Goal: Task Accomplishment & Management: Manage account settings

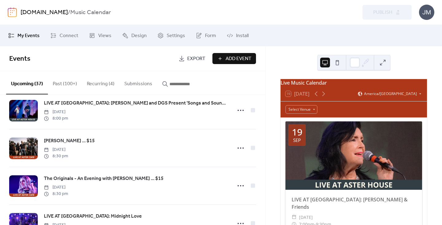
scroll to position [1150, 0]
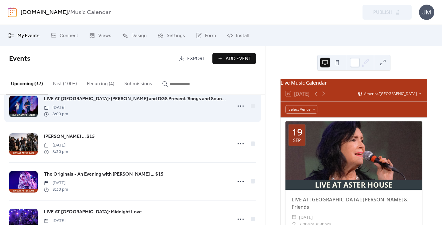
click at [80, 102] on span "LIVE AT [GEOGRAPHIC_DATA]: [PERSON_NAME] and DGS Present 'Songs and Soundscapes…" at bounding box center [136, 99] width 185 height 7
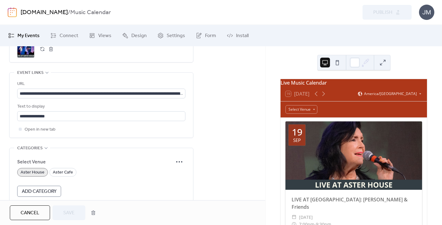
scroll to position [338, 0]
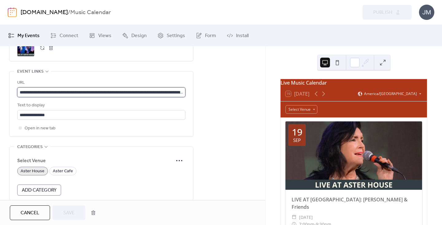
click at [59, 92] on input "**********" at bounding box center [101, 93] width 168 height 10
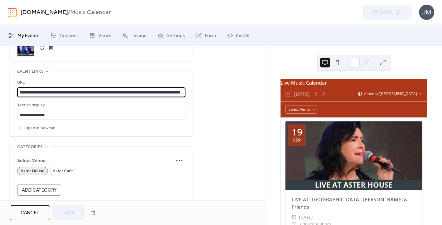
click at [59, 92] on input "**********" at bounding box center [101, 93] width 168 height 10
paste input "text"
type input "**********"
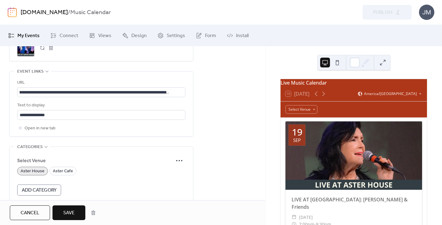
click at [66, 214] on span "Save" at bounding box center [68, 213] width 11 height 7
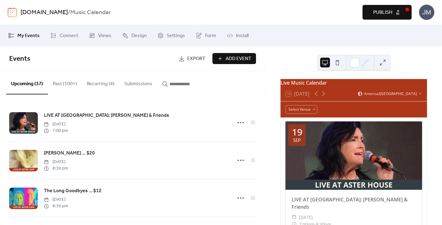
click at [389, 13] on span "Publish" at bounding box center [382, 12] width 19 height 7
click at [54, 11] on link "[DOMAIN_NAME]" at bounding box center [44, 13] width 47 height 12
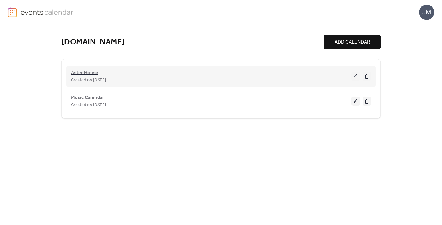
click at [88, 72] on span "Aster House" at bounding box center [84, 72] width 27 height 7
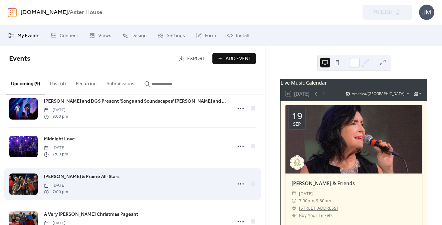
scroll to position [202, 0]
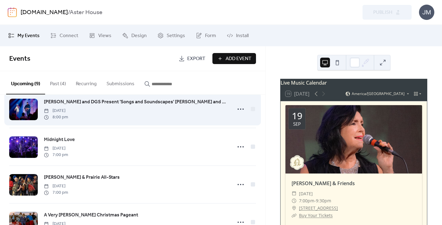
click at [65, 103] on span "[PERSON_NAME] and DGS Present 'Songs and Soundscapes' [PERSON_NAME] and DGS Pre…" at bounding box center [136, 102] width 185 height 7
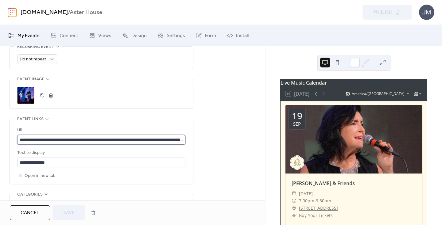
click at [108, 139] on input "**********" at bounding box center [101, 140] width 168 height 10
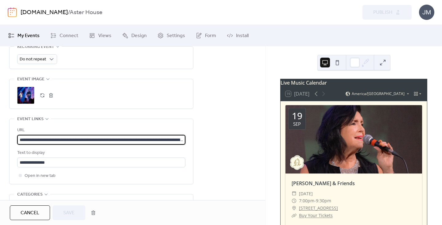
click at [108, 139] on input "**********" at bounding box center [101, 140] width 168 height 10
paste input "text"
type input "**********"
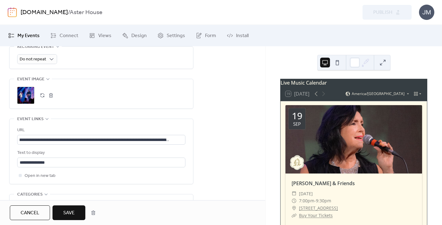
click at [68, 212] on span "Save" at bounding box center [68, 213] width 11 height 7
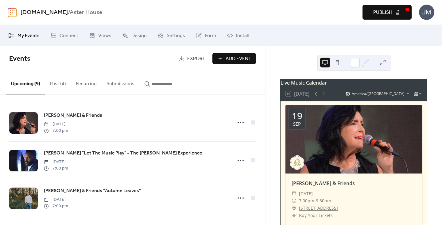
click at [381, 15] on span "Publish" at bounding box center [382, 12] width 19 height 7
click at [47, 13] on link "[DOMAIN_NAME]" at bounding box center [44, 13] width 47 height 12
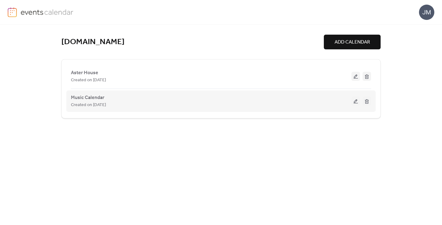
click at [359, 101] on button at bounding box center [356, 101] width 9 height 9
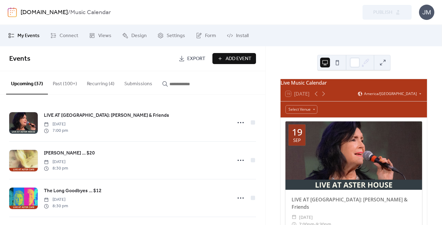
click at [49, 12] on link "[DOMAIN_NAME]" at bounding box center [44, 13] width 47 height 12
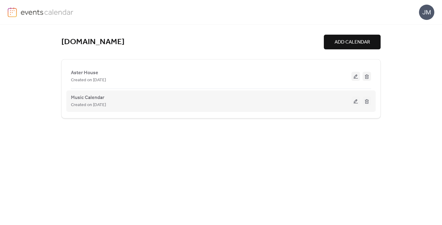
click at [355, 99] on button at bounding box center [356, 101] width 9 height 9
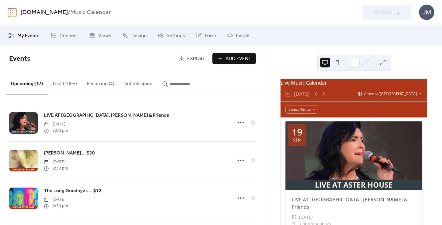
click at [314, 87] on div "Live Music Calendar" at bounding box center [354, 82] width 146 height 7
click at [77, 12] on b "Music Calendar" at bounding box center [90, 13] width 41 height 12
click at [86, 12] on b "Music Calendar" at bounding box center [90, 13] width 41 height 12
click at [168, 35] on span "Settings" at bounding box center [176, 35] width 18 height 7
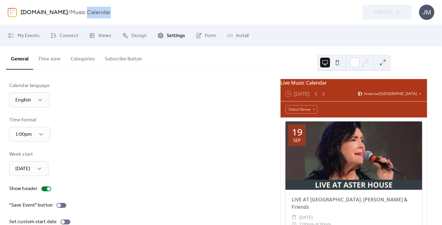
click at [84, 55] on button "Categories" at bounding box center [83, 57] width 34 height 23
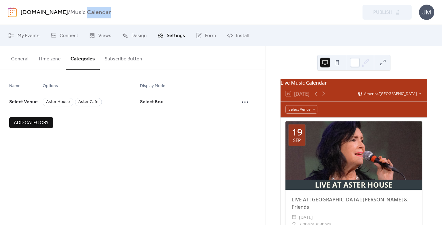
click at [117, 59] on button "Subscribe Button" at bounding box center [123, 57] width 47 height 23
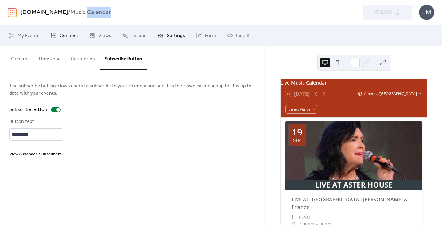
click at [66, 36] on span "Connect" at bounding box center [69, 35] width 19 height 7
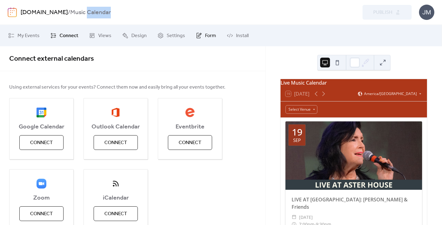
click at [205, 33] on span "Form" at bounding box center [210, 35] width 11 height 7
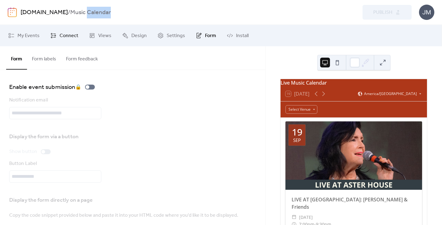
drag, startPoint x: 39, startPoint y: 34, endPoint x: 76, endPoint y: 30, distance: 37.0
click at [39, 34] on span "My Events" at bounding box center [29, 35] width 22 height 7
